Goal: Navigation & Orientation: Find specific page/section

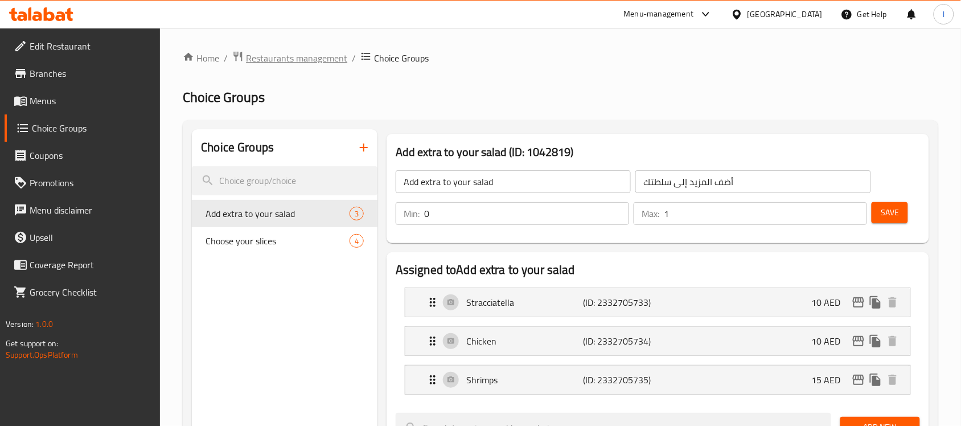
click at [277, 54] on span "Restaurants management" at bounding box center [296, 58] width 101 height 14
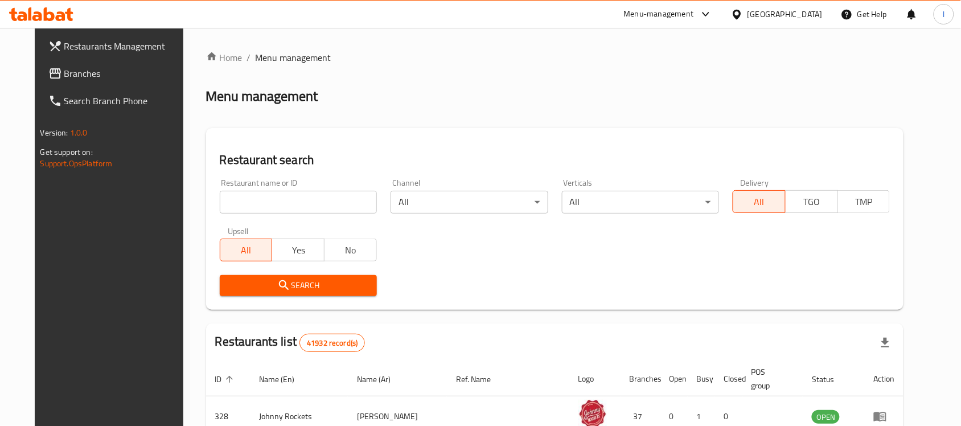
click at [126, 71] on span "Branches" at bounding box center [125, 74] width 122 height 14
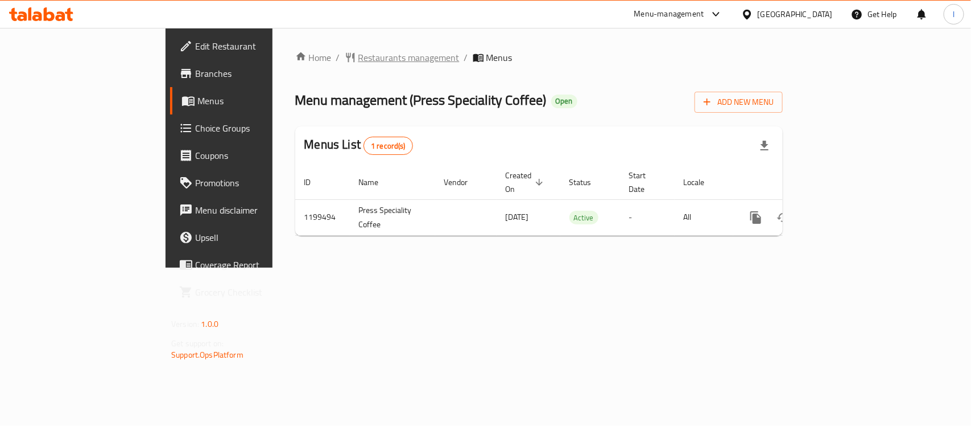
click at [359, 56] on span "Restaurants management" at bounding box center [409, 58] width 101 height 14
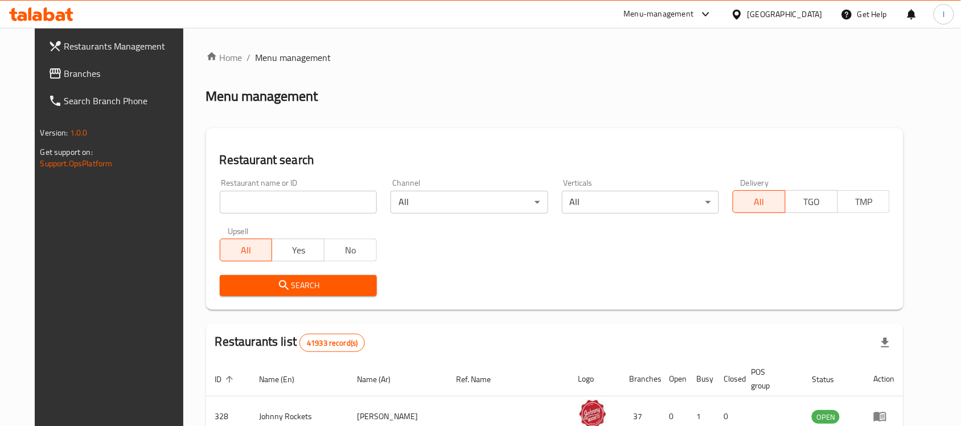
click at [268, 188] on div "Restaurant name or ID Restaurant name or ID" at bounding box center [298, 196] width 157 height 35
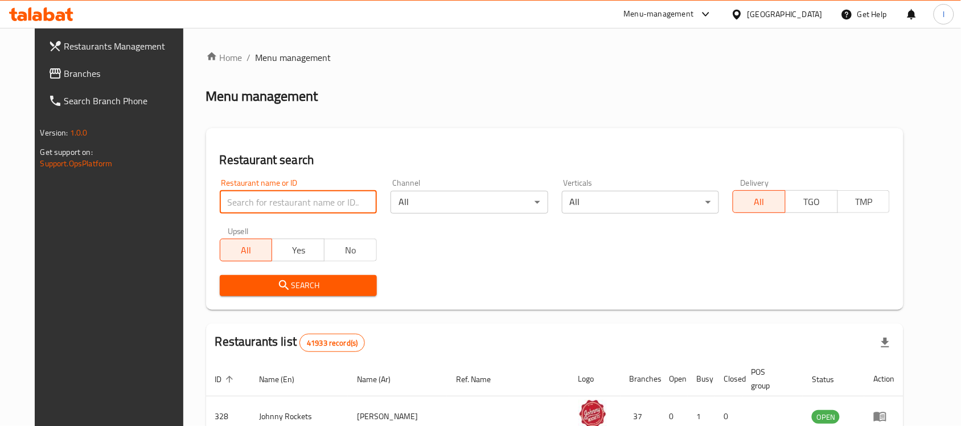
click at [271, 195] on input "search" at bounding box center [298, 202] width 157 height 23
paste input "668422"
type input "668422"
click button "Search" at bounding box center [298, 285] width 157 height 21
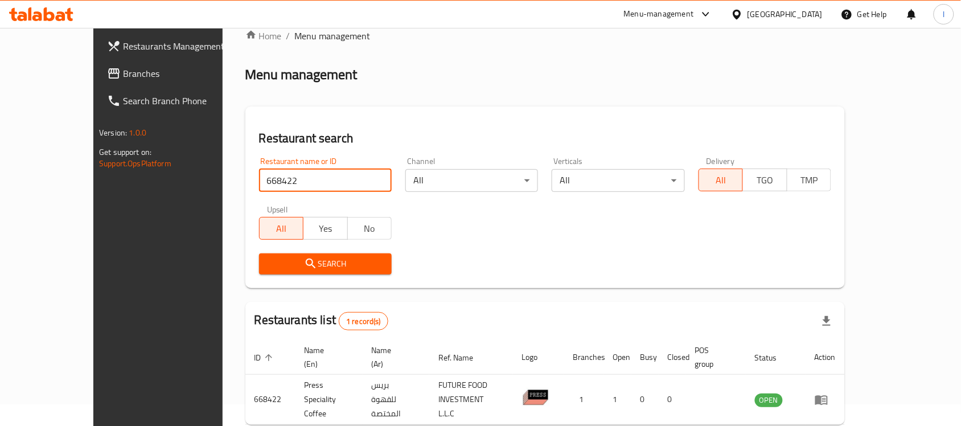
scroll to position [60, 0]
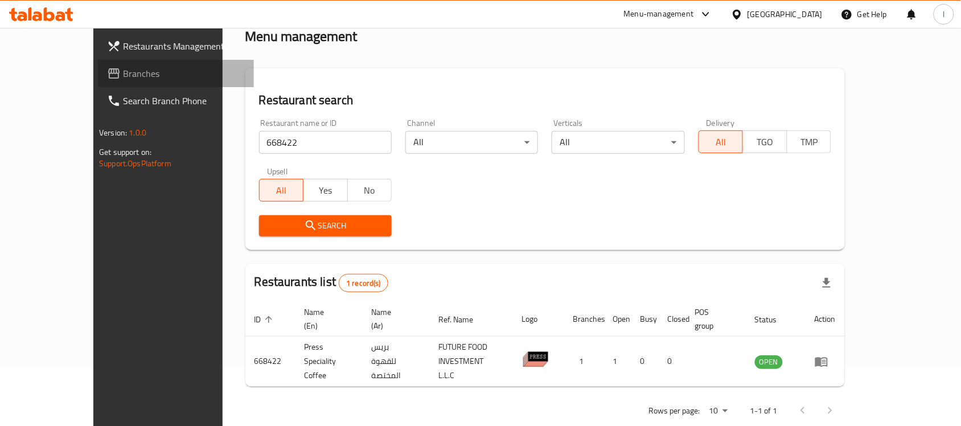
click at [123, 80] on span "Branches" at bounding box center [184, 74] width 122 height 14
